Goal: Transaction & Acquisition: Purchase product/service

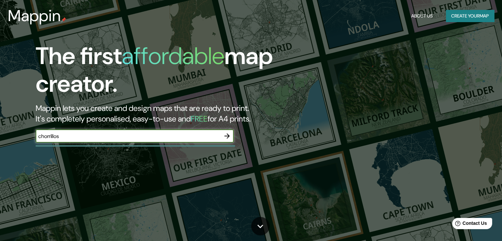
click at [226, 137] on icon "button" at bounding box center [227, 136] width 8 height 8
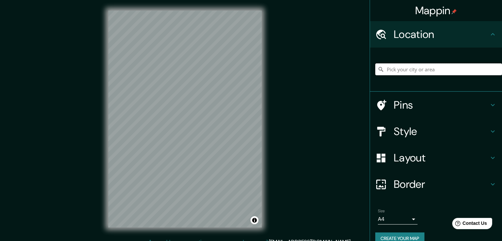
click at [411, 68] on input "Pick your city or area" at bounding box center [439, 69] width 127 height 12
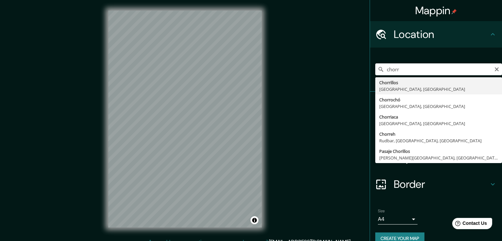
type input "Chorrillos, [GEOGRAPHIC_DATA], [GEOGRAPHIC_DATA]"
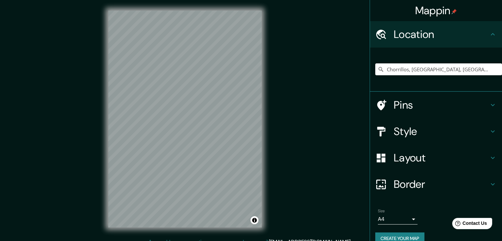
click at [410, 104] on h4 "Pins" at bounding box center [441, 104] width 95 height 13
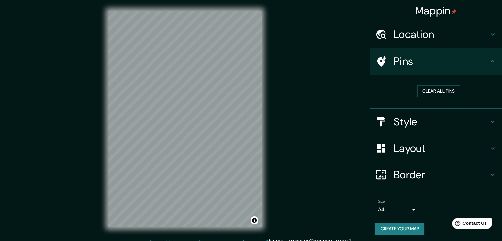
click at [434, 59] on h4 "Pins" at bounding box center [441, 61] width 95 height 13
click at [395, 121] on h4 "Style" at bounding box center [441, 121] width 95 height 13
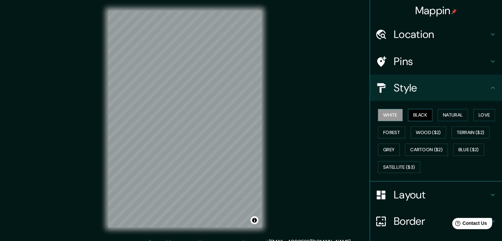
click at [412, 116] on button "Black" at bounding box center [420, 115] width 25 height 12
click at [452, 115] on button "Natural" at bounding box center [453, 115] width 30 height 12
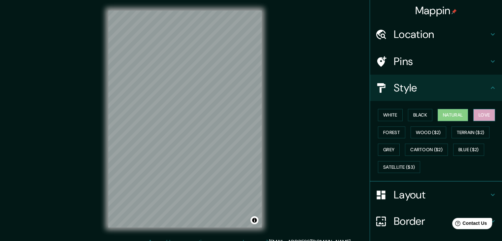
click at [485, 115] on button "Love" at bounding box center [485, 115] width 22 height 12
click at [460, 118] on button "Natural" at bounding box center [453, 115] width 30 height 12
click at [392, 131] on button "Forest" at bounding box center [391, 133] width 27 height 12
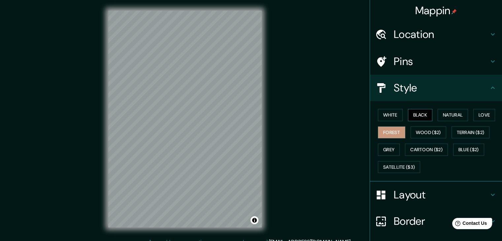
click at [424, 116] on button "Black" at bounding box center [420, 115] width 25 height 12
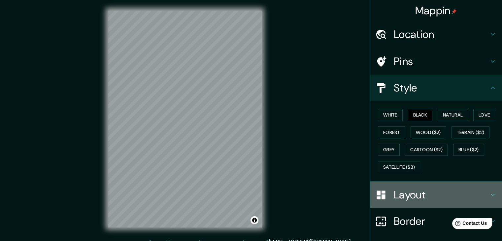
click at [403, 190] on h4 "Layout" at bounding box center [441, 194] width 95 height 13
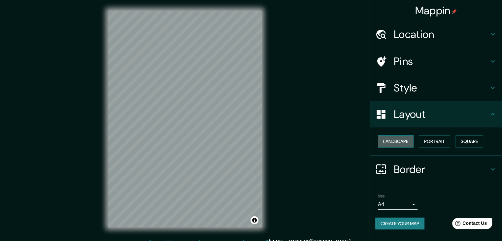
click at [396, 141] on button "Landscape" at bounding box center [396, 141] width 36 height 12
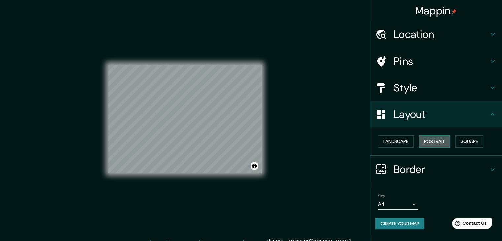
click at [431, 140] on button "Portrait" at bounding box center [434, 141] width 31 height 12
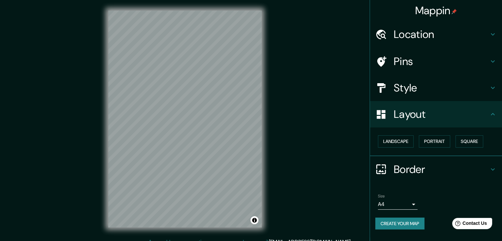
click at [420, 171] on h4 "Border" at bounding box center [441, 169] width 95 height 13
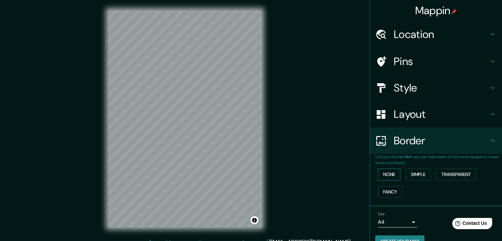
click at [385, 174] on button "None" at bounding box center [389, 174] width 22 height 12
click at [420, 177] on button "Simple" at bounding box center [418, 174] width 25 height 12
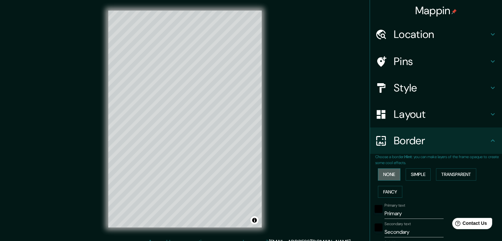
click at [390, 176] on button "None" at bounding box center [389, 174] width 22 height 12
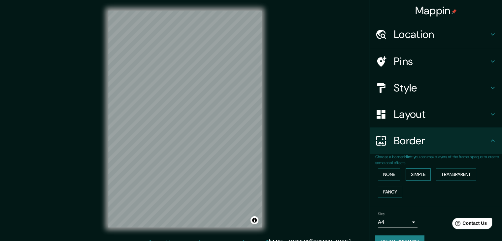
click at [413, 174] on button "Simple" at bounding box center [418, 174] width 25 height 12
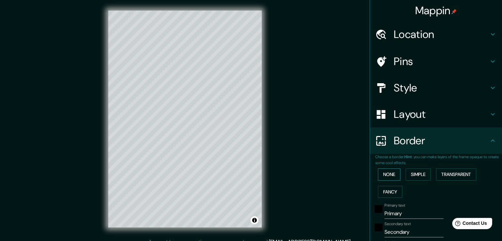
click at [388, 176] on button "None" at bounding box center [389, 174] width 22 height 12
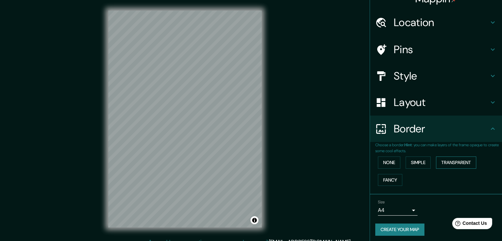
scroll to position [14, 0]
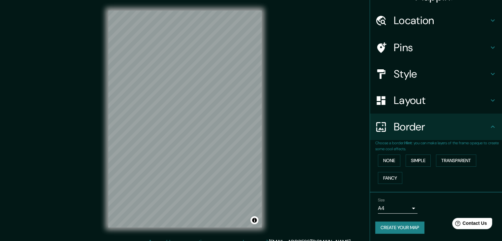
click at [392, 224] on button "Create your map" at bounding box center [400, 228] width 49 height 12
click at [401, 226] on div "Create your map" at bounding box center [437, 228] width 122 height 12
click at [294, 183] on div "Mappin Location [GEOGRAPHIC_DATA], [GEOGRAPHIC_DATA], [GEOGRAPHIC_DATA] Pins St…" at bounding box center [251, 124] width 502 height 249
click at [202, 166] on div at bounding box center [200, 164] width 5 height 5
click at [204, 163] on div at bounding box center [203, 162] width 5 height 5
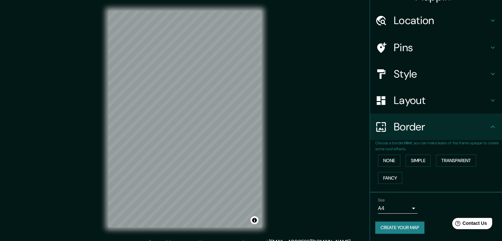
click at [388, 225] on button "Create your map" at bounding box center [400, 228] width 49 height 12
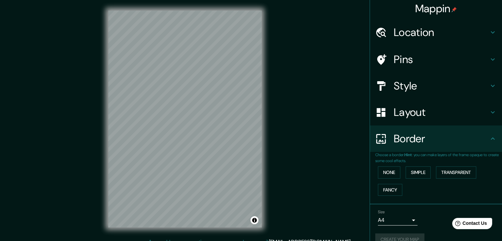
scroll to position [0, 0]
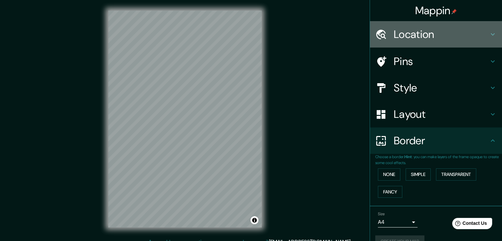
click at [467, 32] on h4 "Location" at bounding box center [441, 34] width 95 height 13
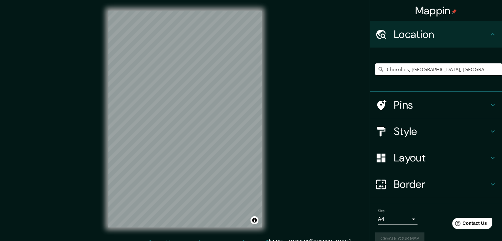
click at [467, 32] on h4 "Location" at bounding box center [441, 34] width 95 height 13
click at [466, 36] on h4 "Location" at bounding box center [441, 34] width 95 height 13
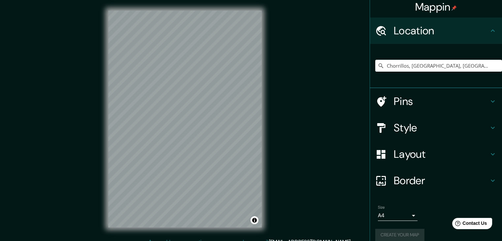
scroll to position [11, 0]
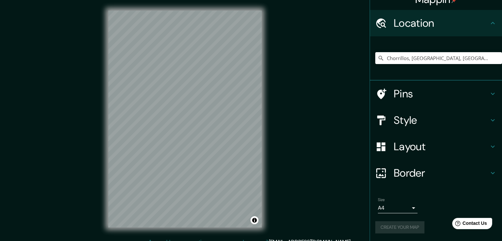
click at [427, 117] on h4 "Style" at bounding box center [441, 120] width 95 height 13
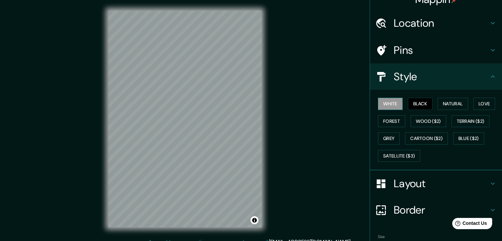
click at [384, 102] on button "White" at bounding box center [390, 104] width 25 height 12
click at [410, 105] on button "Black" at bounding box center [420, 104] width 25 height 12
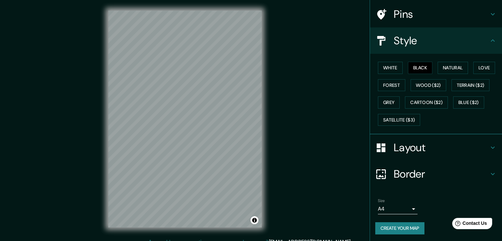
scroll to position [48, 0]
click at [388, 230] on button "Create your map" at bounding box center [400, 228] width 49 height 12
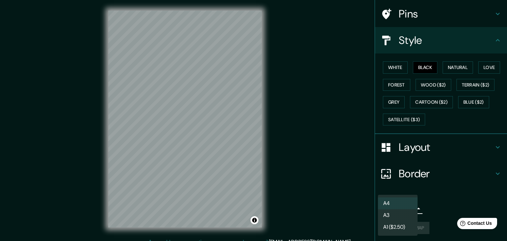
click at [404, 207] on body "Mappin Location [GEOGRAPHIC_DATA], [GEOGRAPHIC_DATA], [GEOGRAPHIC_DATA] Pins St…" at bounding box center [253, 120] width 507 height 241
click at [400, 216] on li "A3" at bounding box center [398, 215] width 40 height 12
type input "a4"
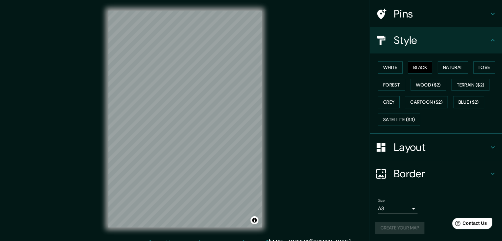
click at [392, 225] on div "Create your map" at bounding box center [437, 228] width 122 height 12
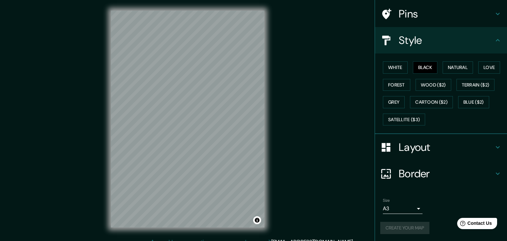
click at [399, 209] on body "Mappin Location [GEOGRAPHIC_DATA], [GEOGRAPHIC_DATA], [GEOGRAPHIC_DATA] Pins St…" at bounding box center [253, 120] width 507 height 241
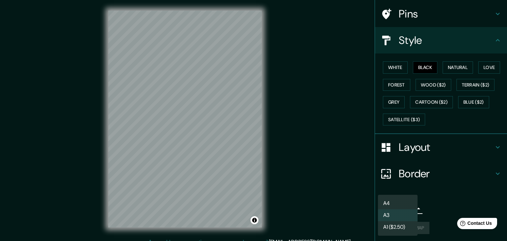
click at [396, 214] on li "A3" at bounding box center [398, 215] width 40 height 12
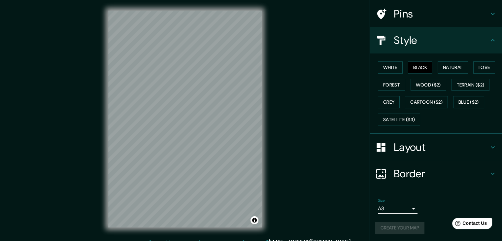
click at [396, 226] on div "Create your map" at bounding box center [437, 228] width 122 height 12
click at [322, 187] on div "Mappin Location [GEOGRAPHIC_DATA], [GEOGRAPHIC_DATA], [GEOGRAPHIC_DATA] Pins St…" at bounding box center [251, 124] width 502 height 249
click at [408, 64] on button "Black" at bounding box center [420, 67] width 25 height 12
click at [445, 71] on button "Natural" at bounding box center [453, 67] width 30 height 12
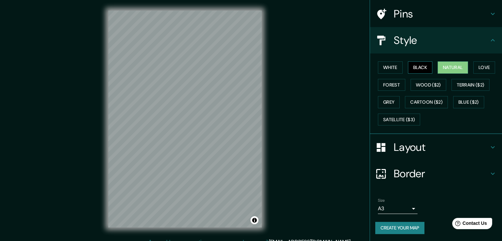
click at [418, 65] on button "Black" at bounding box center [420, 67] width 25 height 12
click at [393, 227] on button "Create your map" at bounding box center [400, 228] width 49 height 12
click at [388, 226] on button "Create your map" at bounding box center [400, 228] width 49 height 12
click at [346, 166] on div "Mappin Location [GEOGRAPHIC_DATA], [GEOGRAPHIC_DATA], [GEOGRAPHIC_DATA] Pins St…" at bounding box center [251, 124] width 502 height 249
